Goal: Check status: Check status

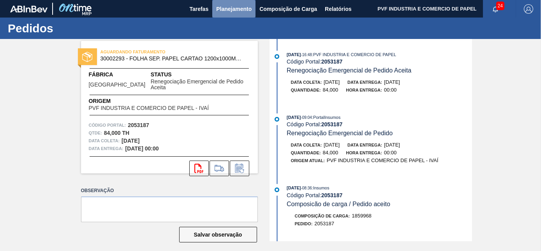
click at [232, 8] on span "Planejamento" at bounding box center [233, 8] width 35 height 9
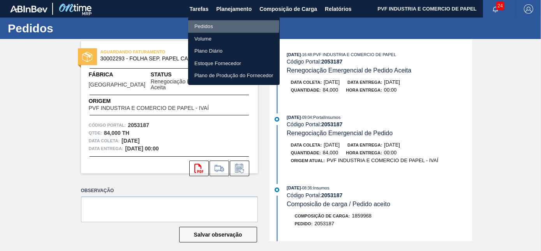
click at [214, 25] on li "Pedidos" at bounding box center [233, 26] width 91 height 12
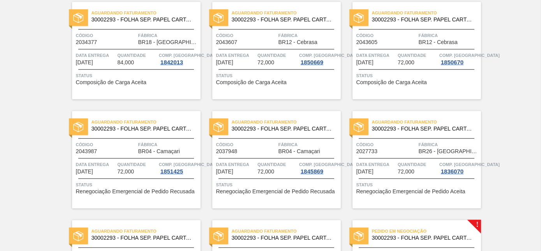
scroll to position [1690, 0]
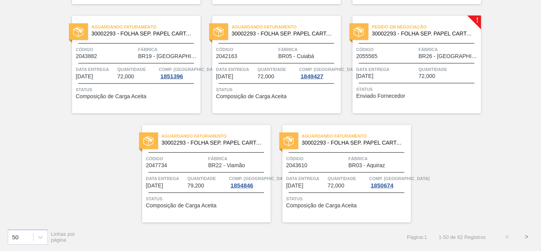
click at [524, 236] on button ">" at bounding box center [526, 236] width 19 height 19
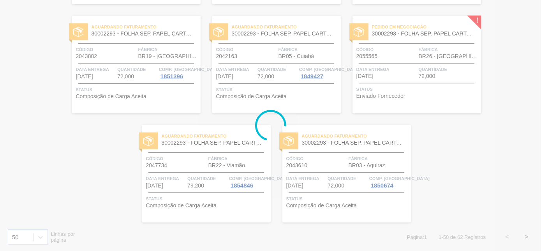
scroll to position [273, 0]
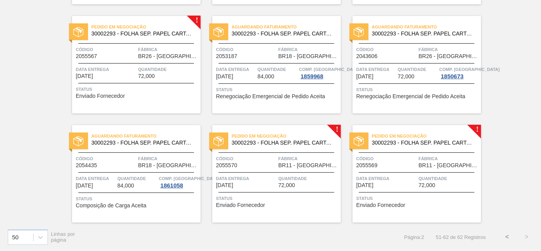
click at [282, 147] on div "Pedido em Negociação 30002293 - FOLHA SEP. PAPEL CARTAO 1200x1000M 350g" at bounding box center [276, 140] width 128 height 18
